Goal: Use online tool/utility

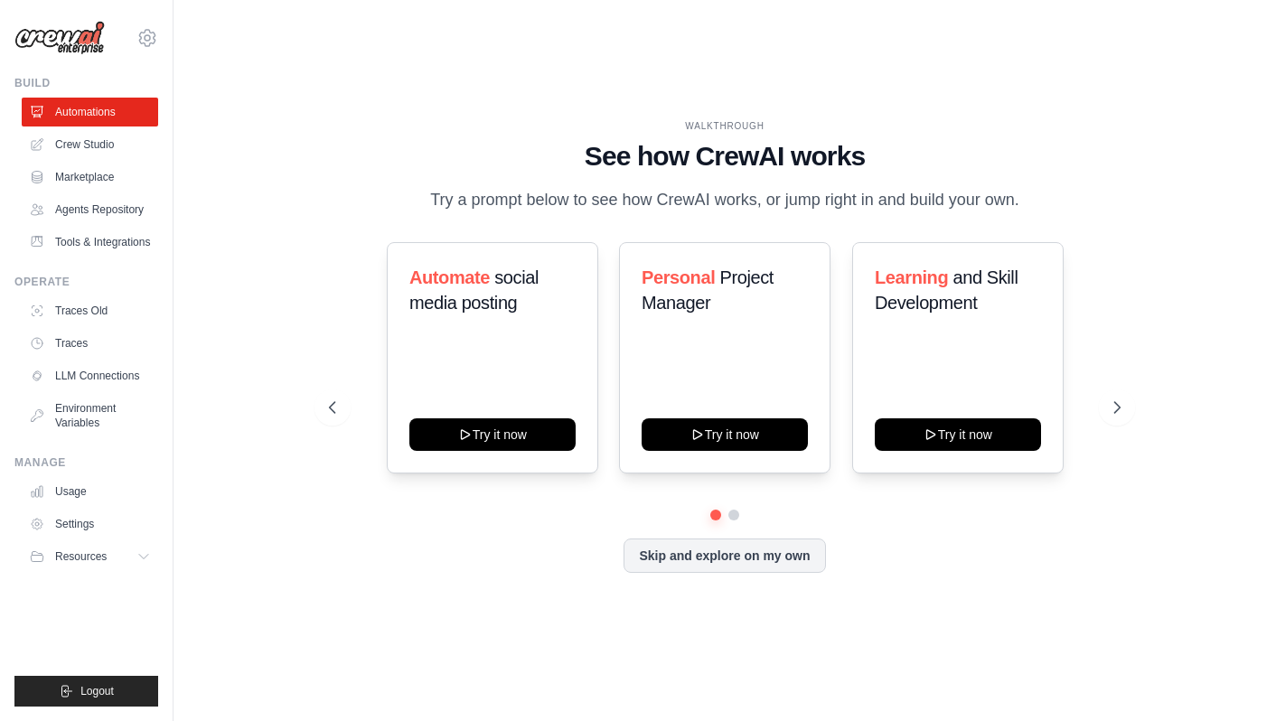
click at [158, 44] on div "[EMAIL_ADDRESS][DOMAIN_NAME] Settings Build Automations" at bounding box center [87, 360] width 174 height 721
click at [150, 29] on icon at bounding box center [147, 38] width 22 height 22
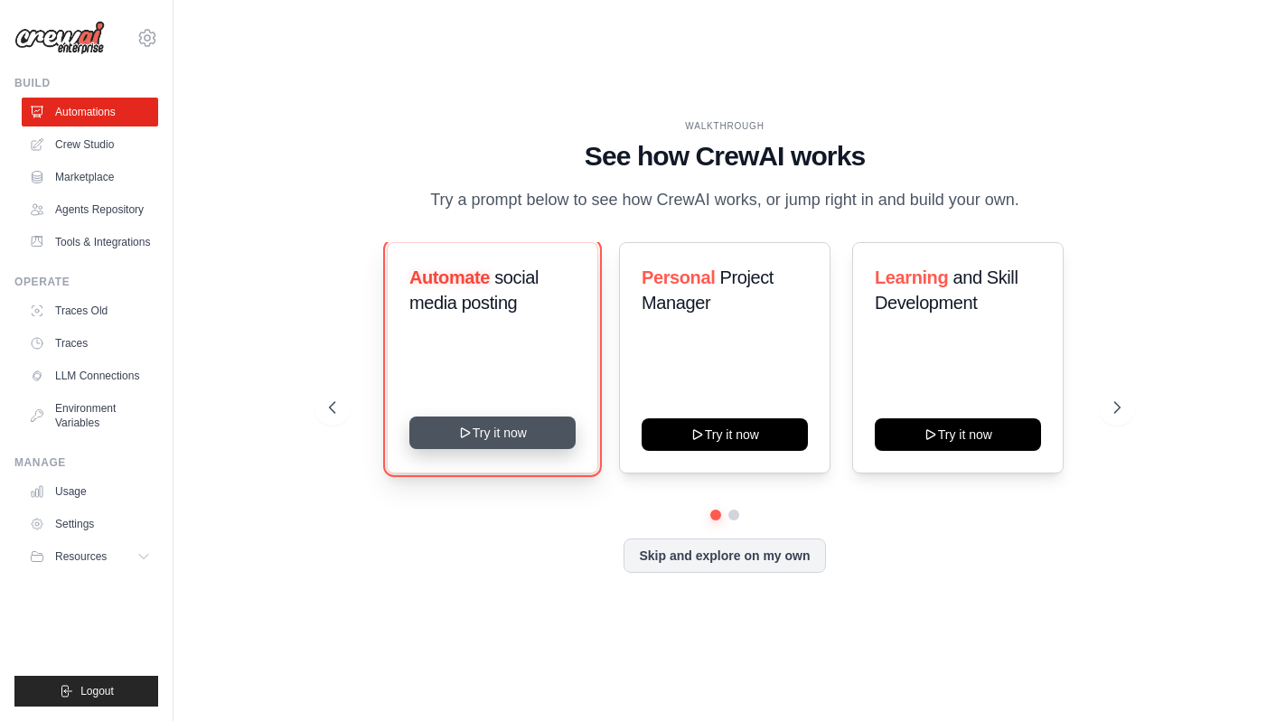
click at [541, 436] on button "Try it now" at bounding box center [492, 433] width 166 height 33
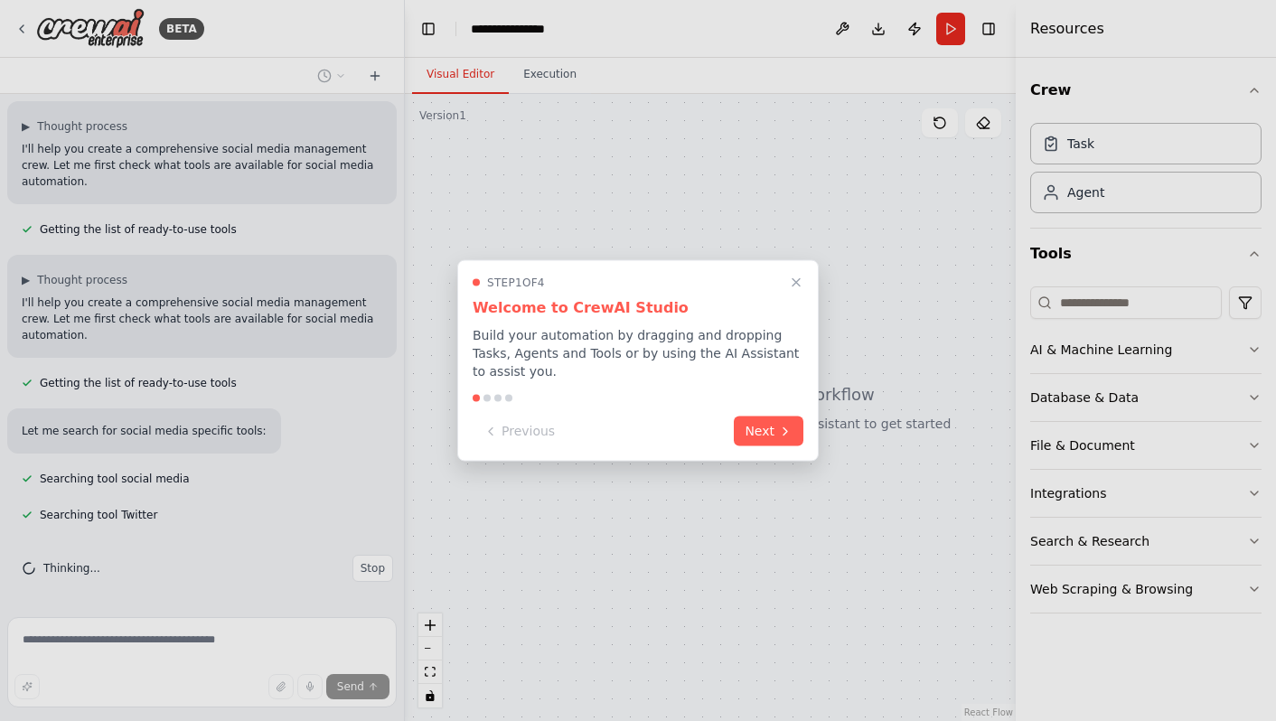
scroll to position [152, 0]
